Goal: Book appointment/travel/reservation

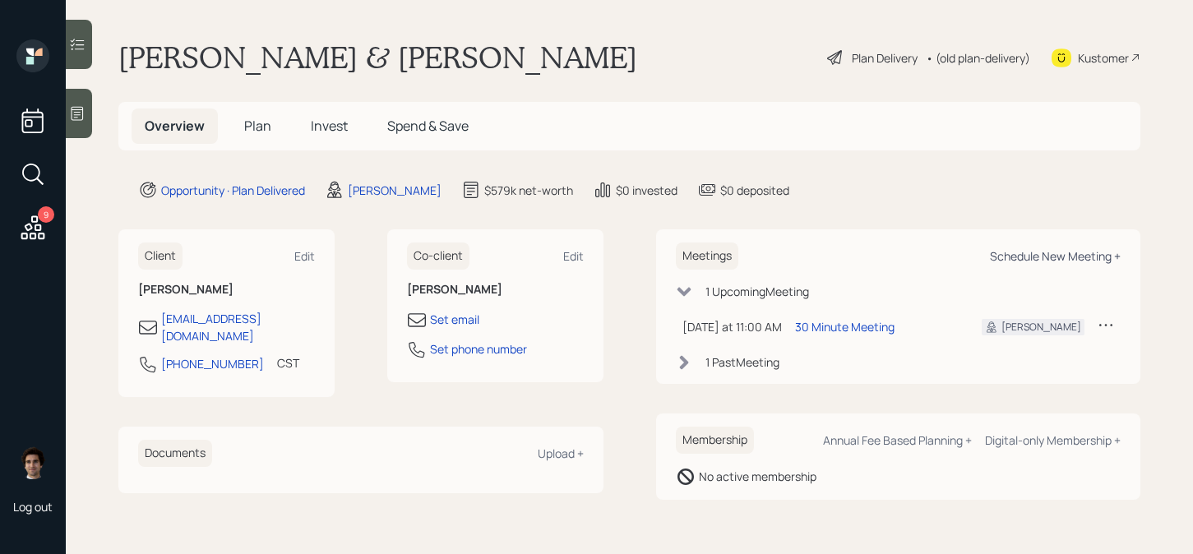
click at [1034, 255] on div "Schedule New Meeting +" at bounding box center [1055, 256] width 131 height 16
select select "59554aeb-d739-4552-90b9-0d27d70b4bf7"
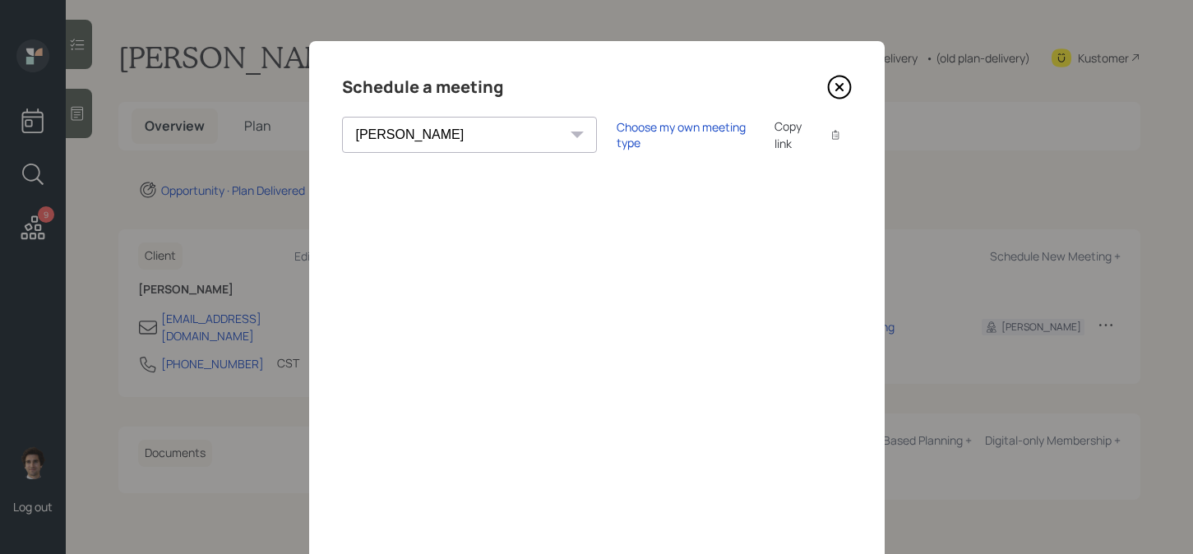
click at [831, 85] on icon at bounding box center [839, 87] width 25 height 25
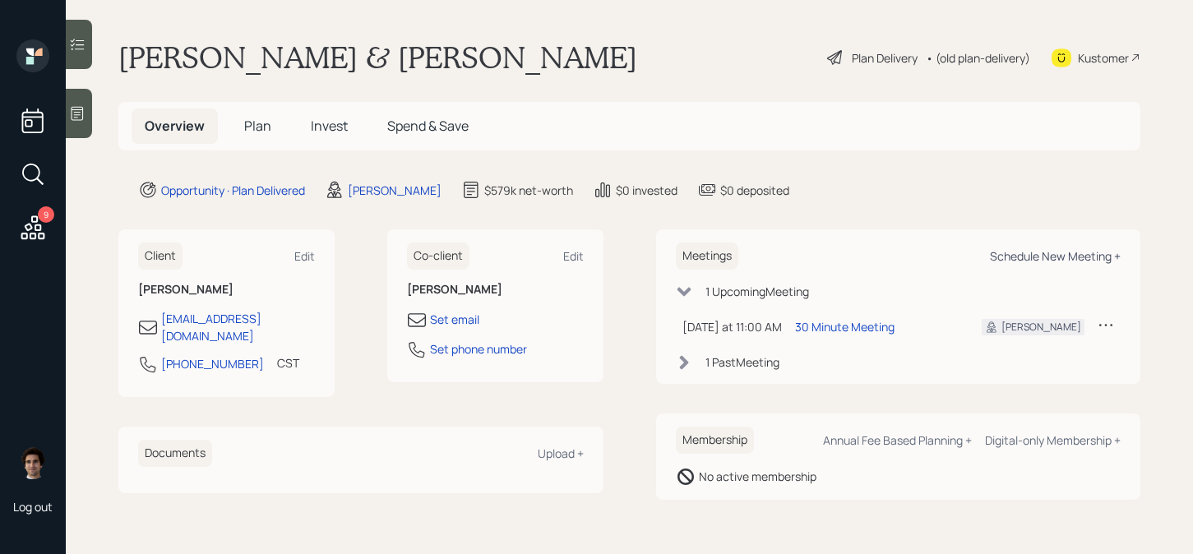
click at [1016, 254] on div "Schedule New Meeting +" at bounding box center [1055, 256] width 131 height 16
select select "59554aeb-d739-4552-90b9-0d27d70b4bf7"
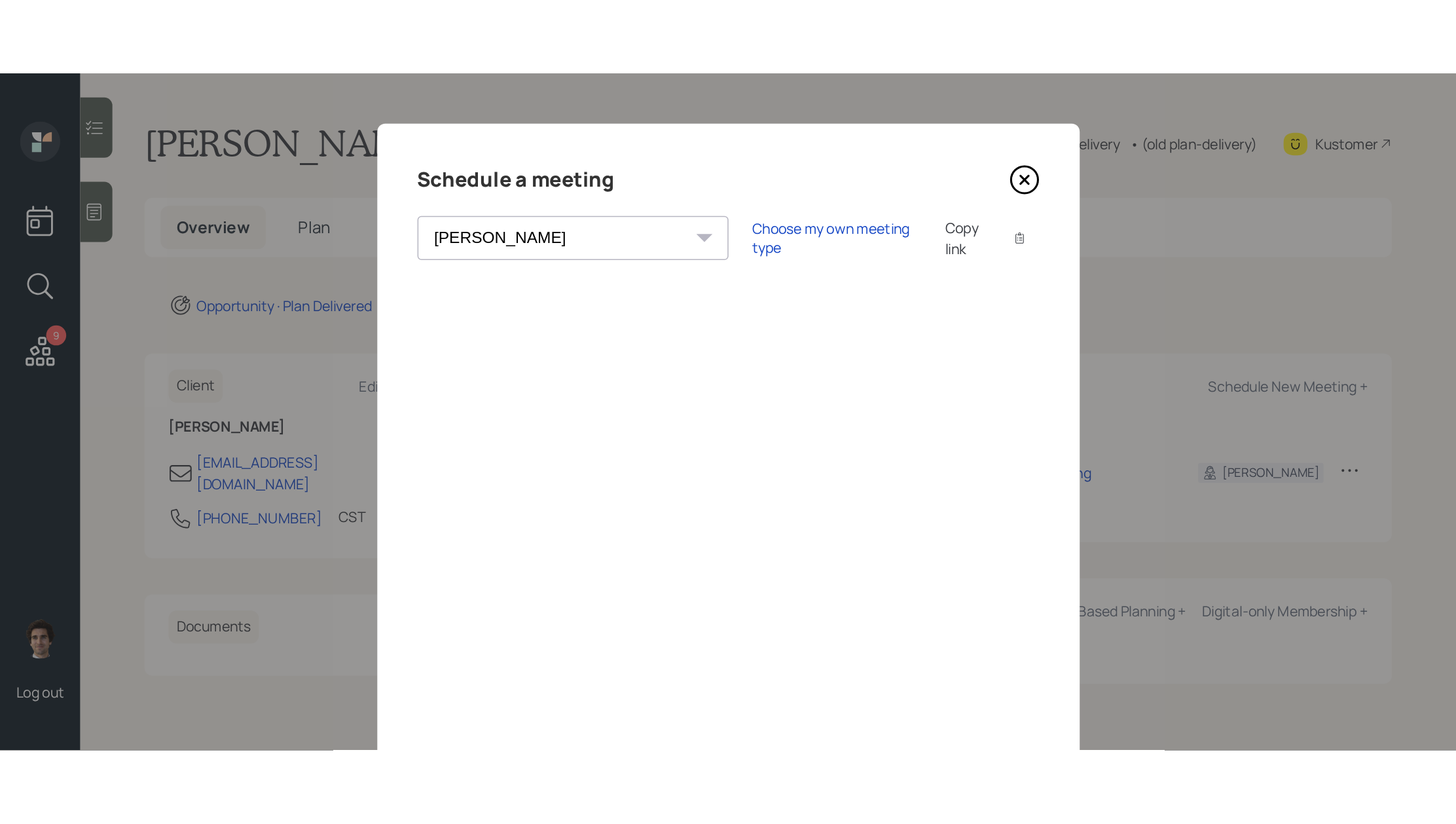
scroll to position [148, 0]
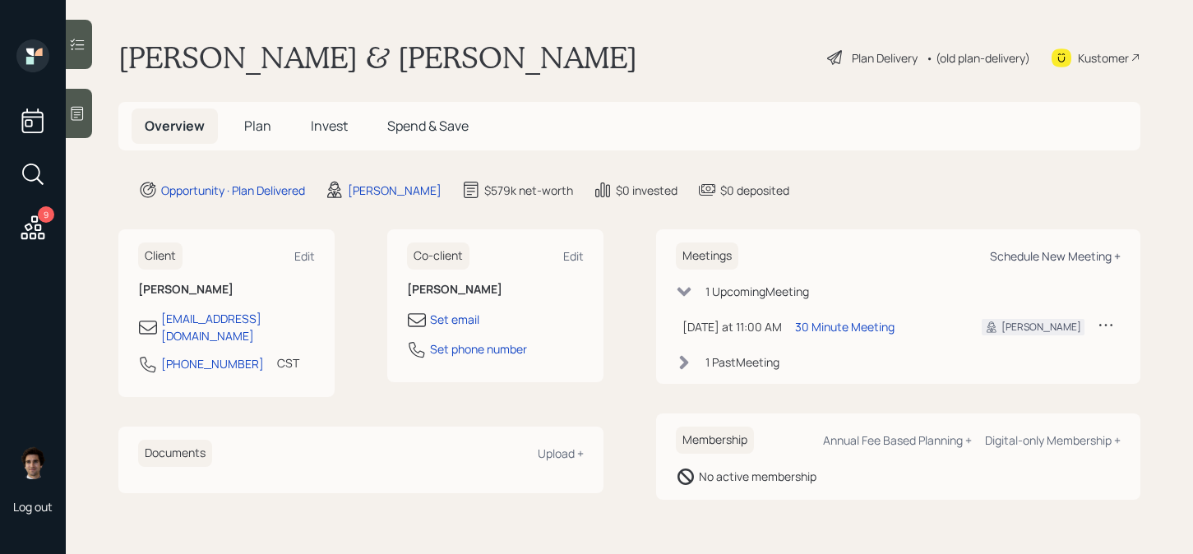
click at [1065, 252] on div "Schedule New Meeting +" at bounding box center [1055, 256] width 131 height 16
select select "59554aeb-d739-4552-90b9-0d27d70b4bf7"
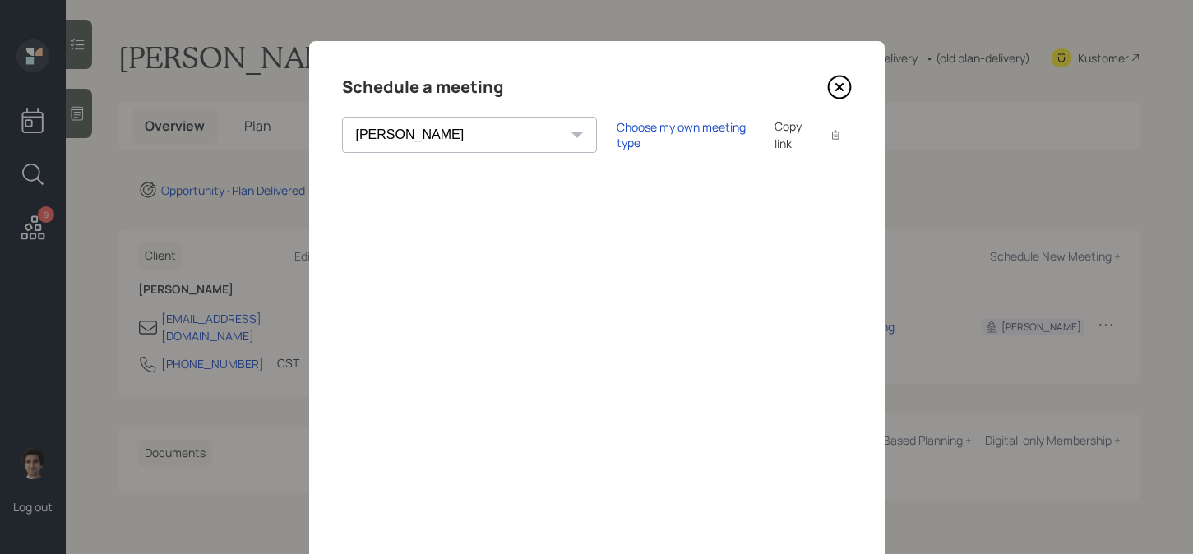
click at [852, 67] on div "Schedule a meeting Theresa Spinello Matthew Burke Aleksandra Szegda Eitan Bar-D…" at bounding box center [596, 370] width 575 height 658
click at [846, 76] on icon at bounding box center [839, 87] width 25 height 25
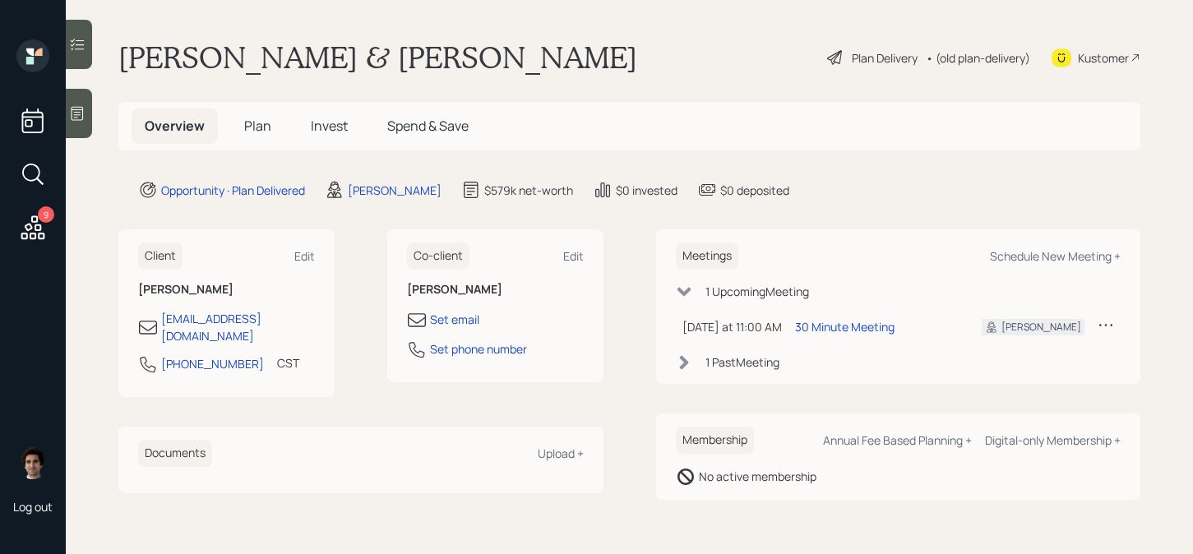
click at [1092, 336] on td at bounding box center [1106, 327] width 30 height 34
click at [1097, 336] on div at bounding box center [1105, 326] width 16 height 21
click at [1071, 357] on div "Reschedule" at bounding box center [1054, 357] width 118 height 16
click at [1107, 319] on icon at bounding box center [1105, 324] width 16 height 16
click at [1048, 351] on div "Reschedule" at bounding box center [1054, 357] width 118 height 16
